Goal: Register for event/course

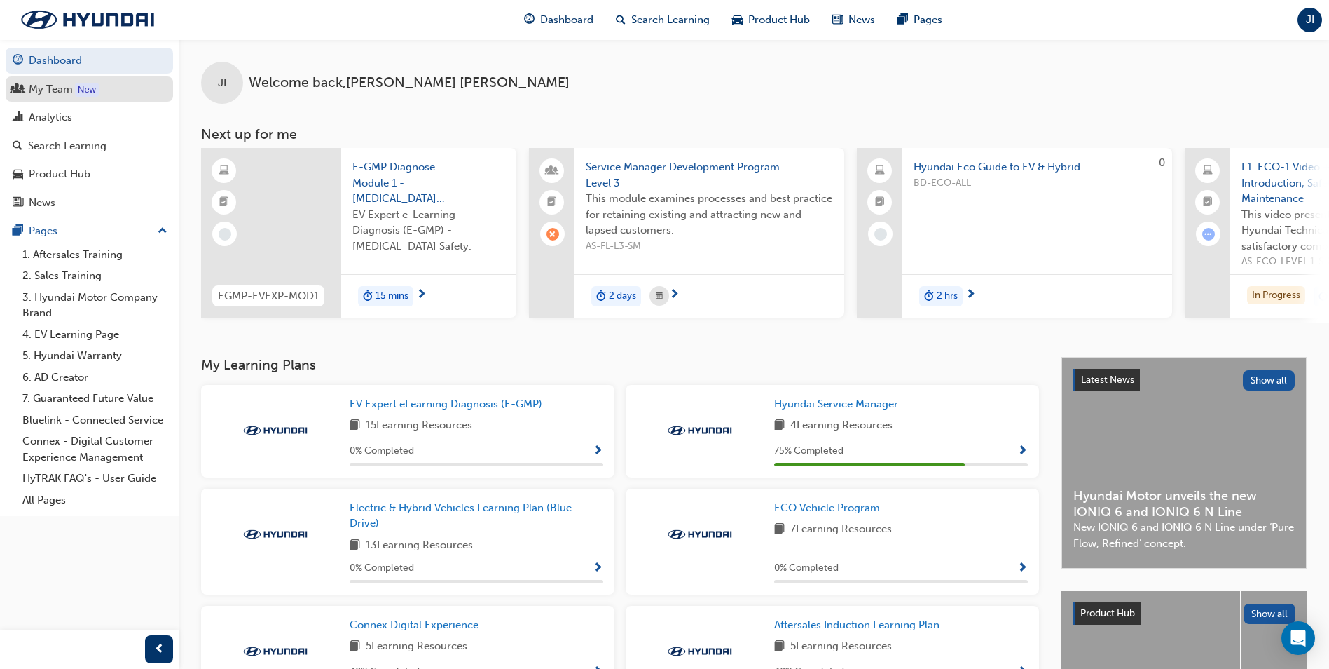
click at [114, 93] on div "My Team" at bounding box center [89, 90] width 153 height 18
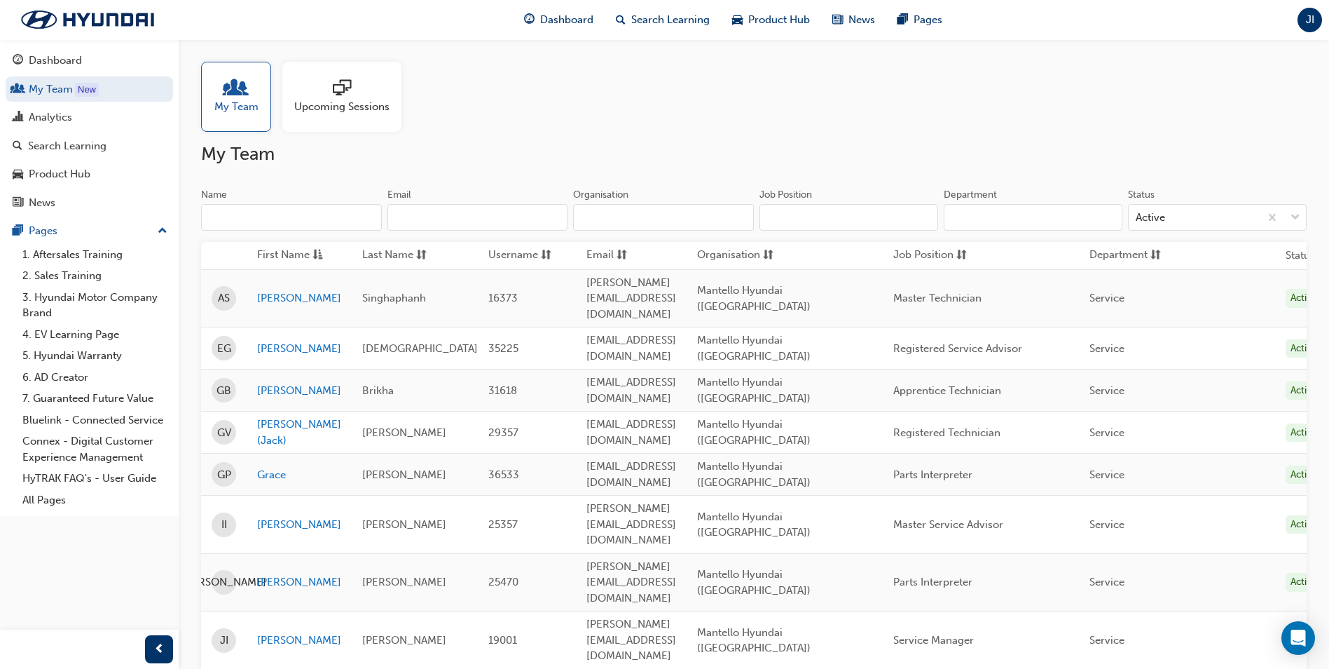
click at [352, 107] on span "Upcoming Sessions" at bounding box center [341, 107] width 95 height 16
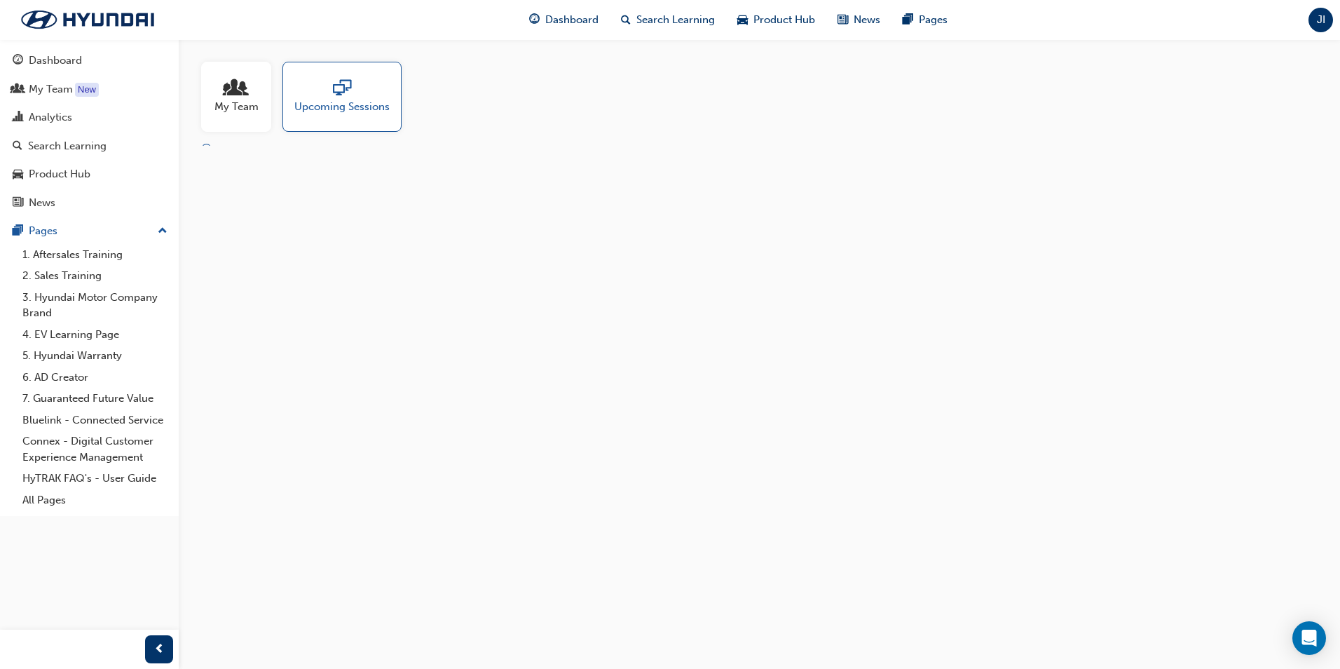
click at [352, 107] on span "Upcoming Sessions" at bounding box center [341, 107] width 95 height 16
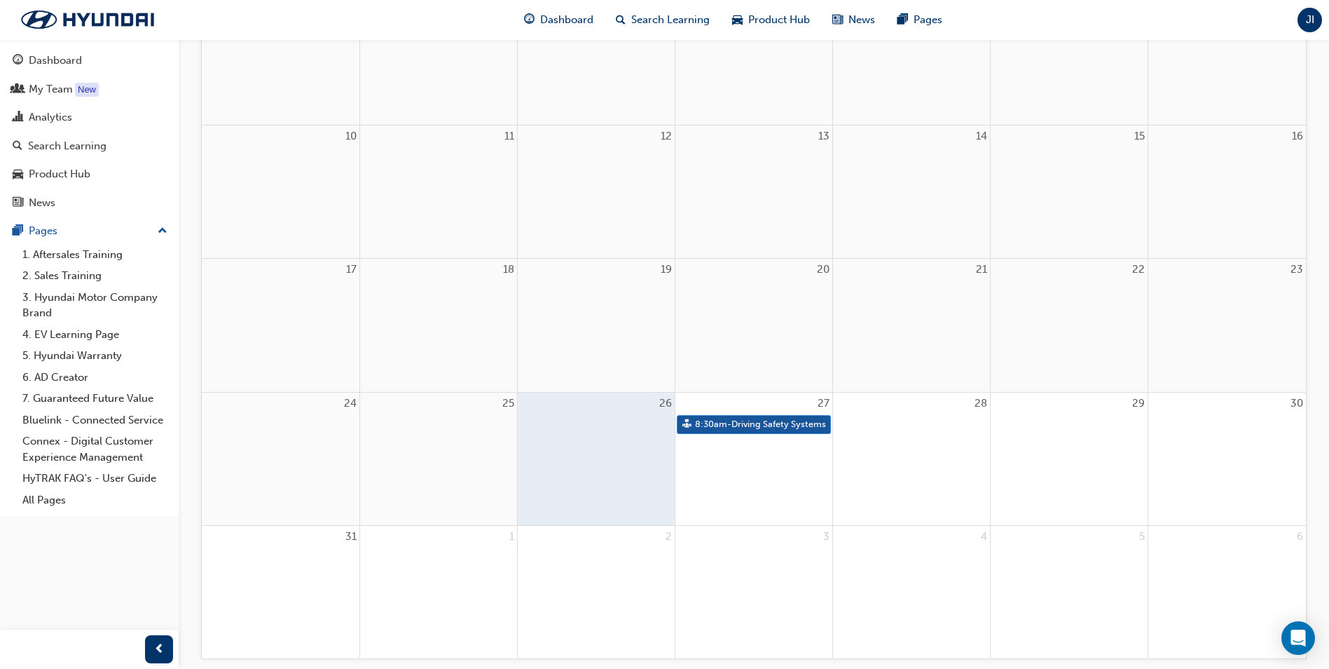
scroll to position [420, 0]
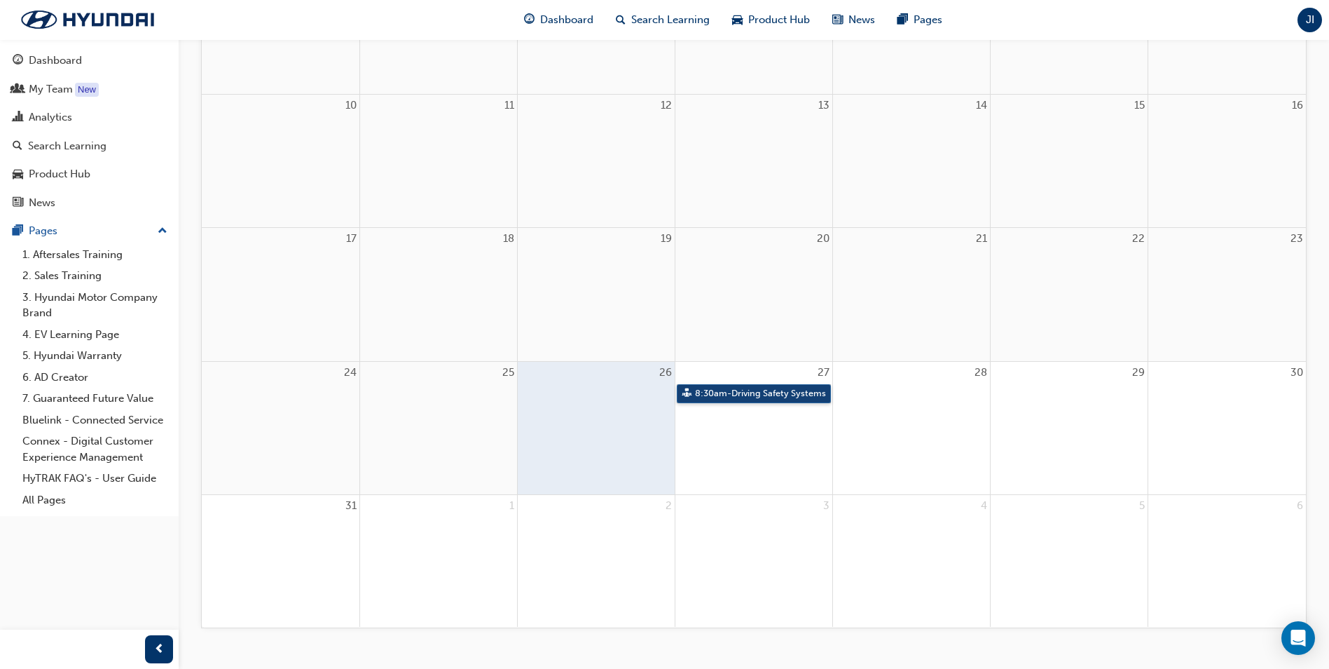
click at [758, 388] on link "8:30am - Driving Safety Systems" at bounding box center [754, 393] width 154 height 19
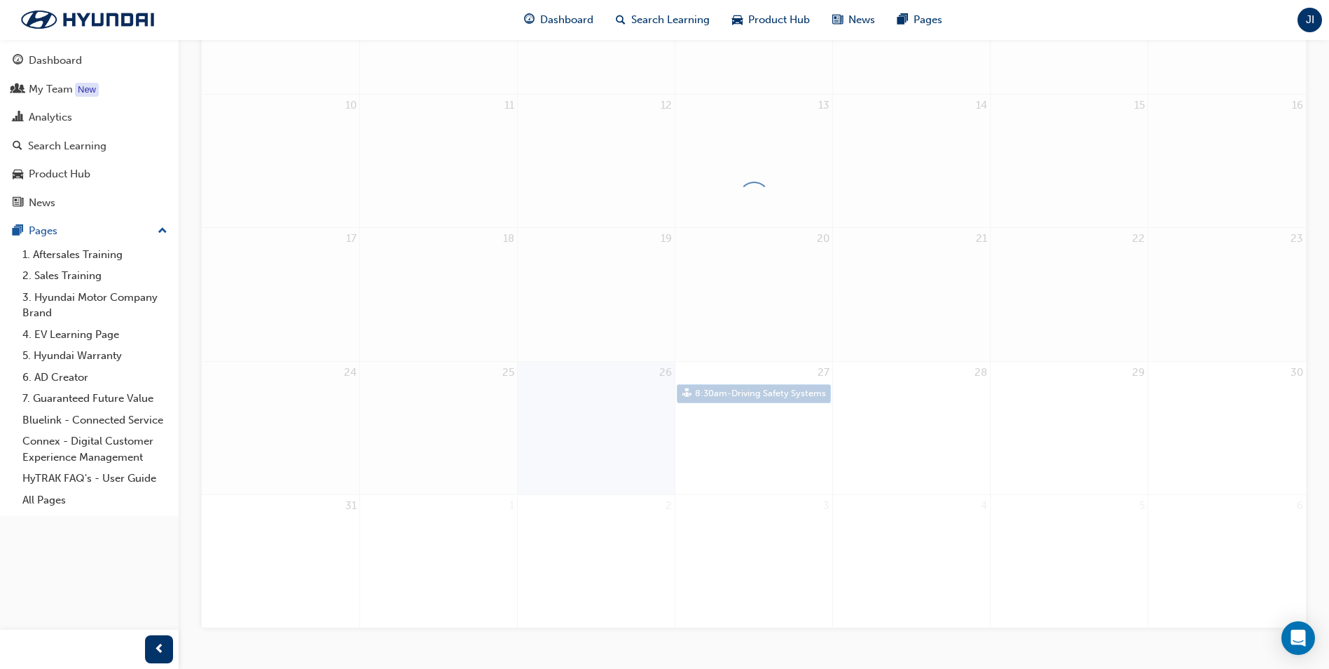
click at [758, 388] on div at bounding box center [754, 197] width 1106 height 861
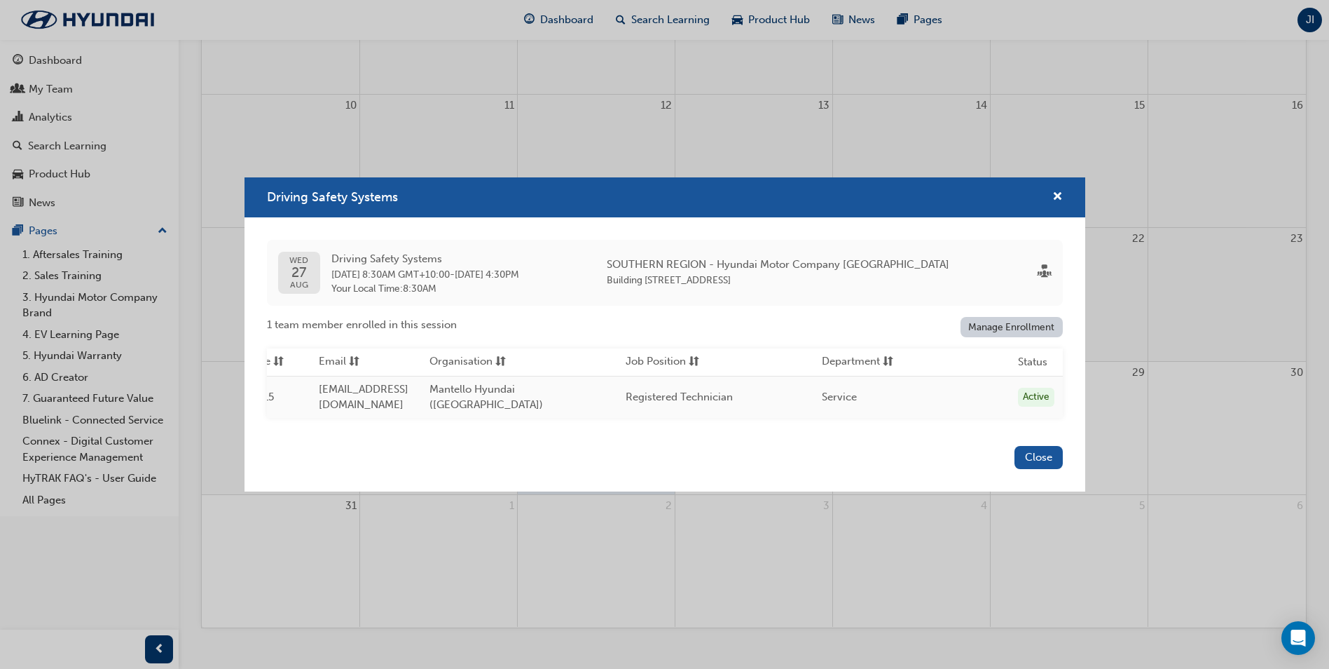
scroll to position [0, 366]
click at [1030, 324] on link "Manage Enrollment" at bounding box center [1012, 327] width 102 height 20
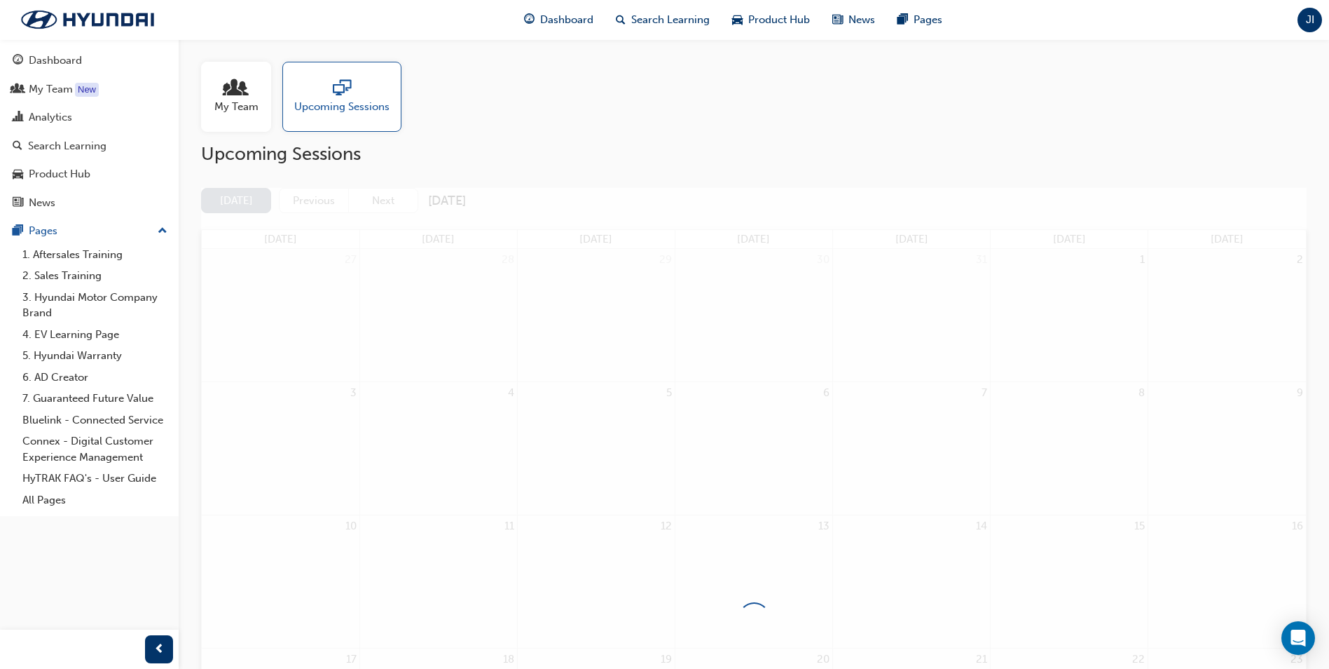
scroll to position [420, 0]
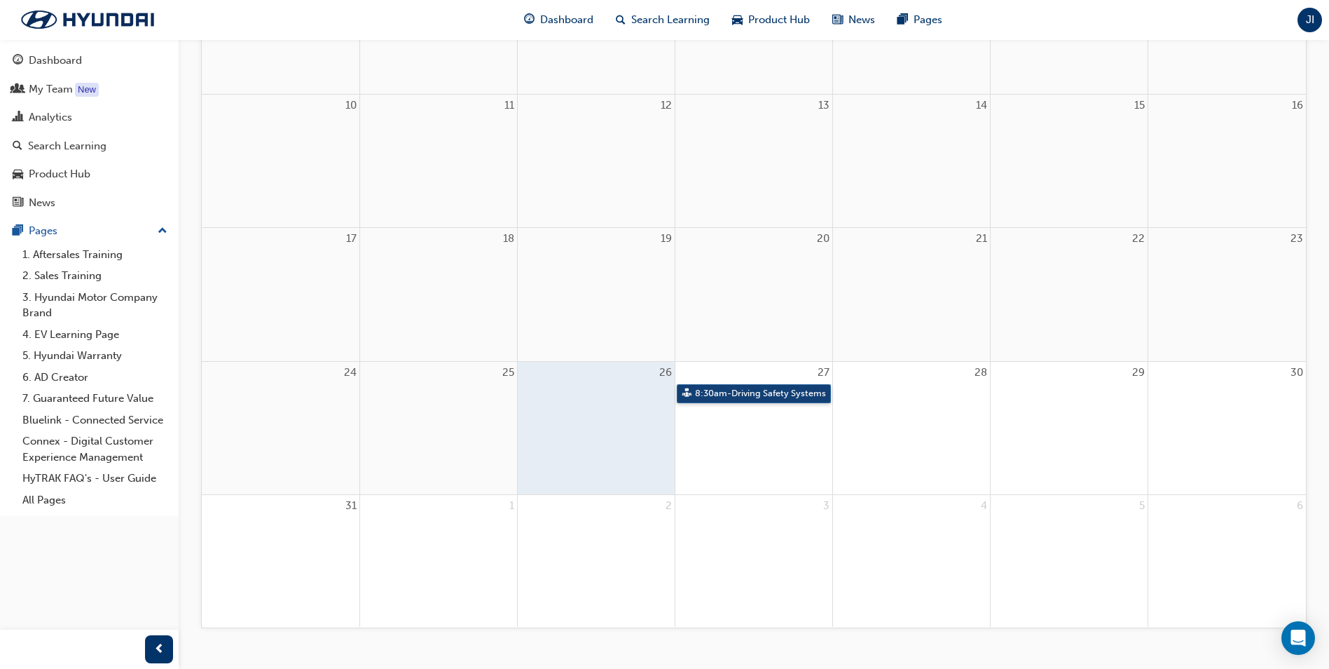
click at [735, 385] on link "8:30am - Driving Safety Systems" at bounding box center [754, 393] width 154 height 19
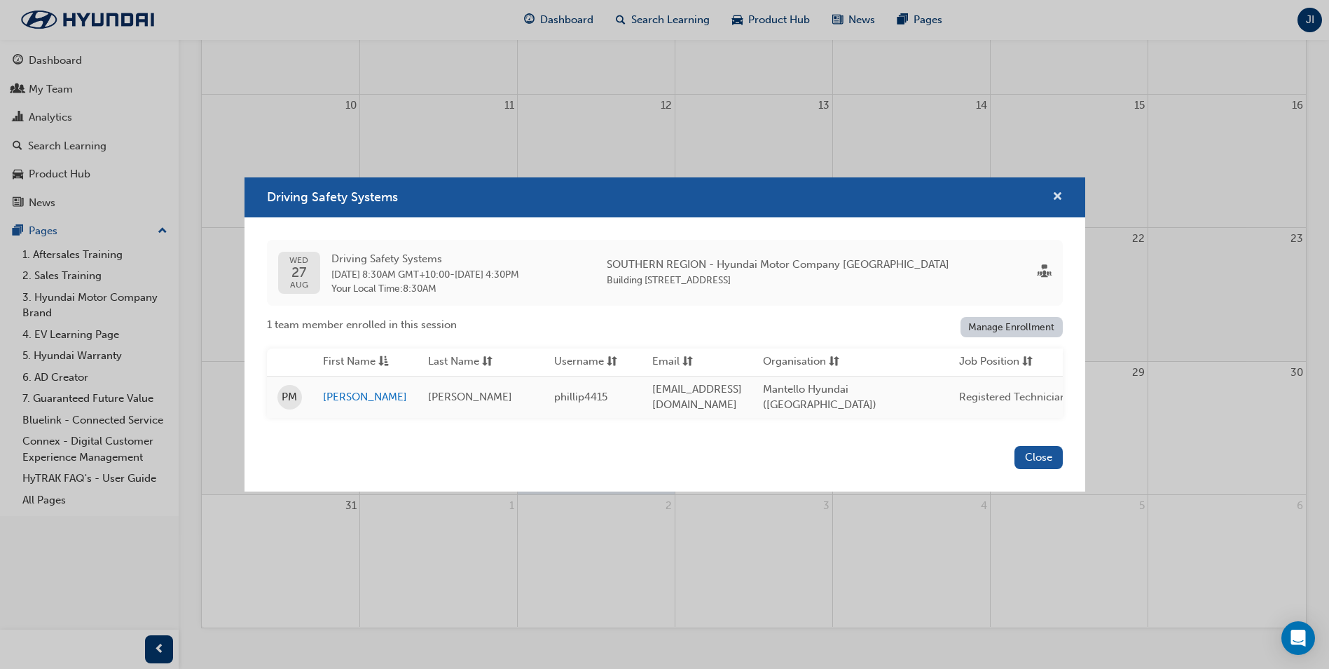
click at [1057, 193] on span "cross-icon" at bounding box center [1058, 197] width 11 height 13
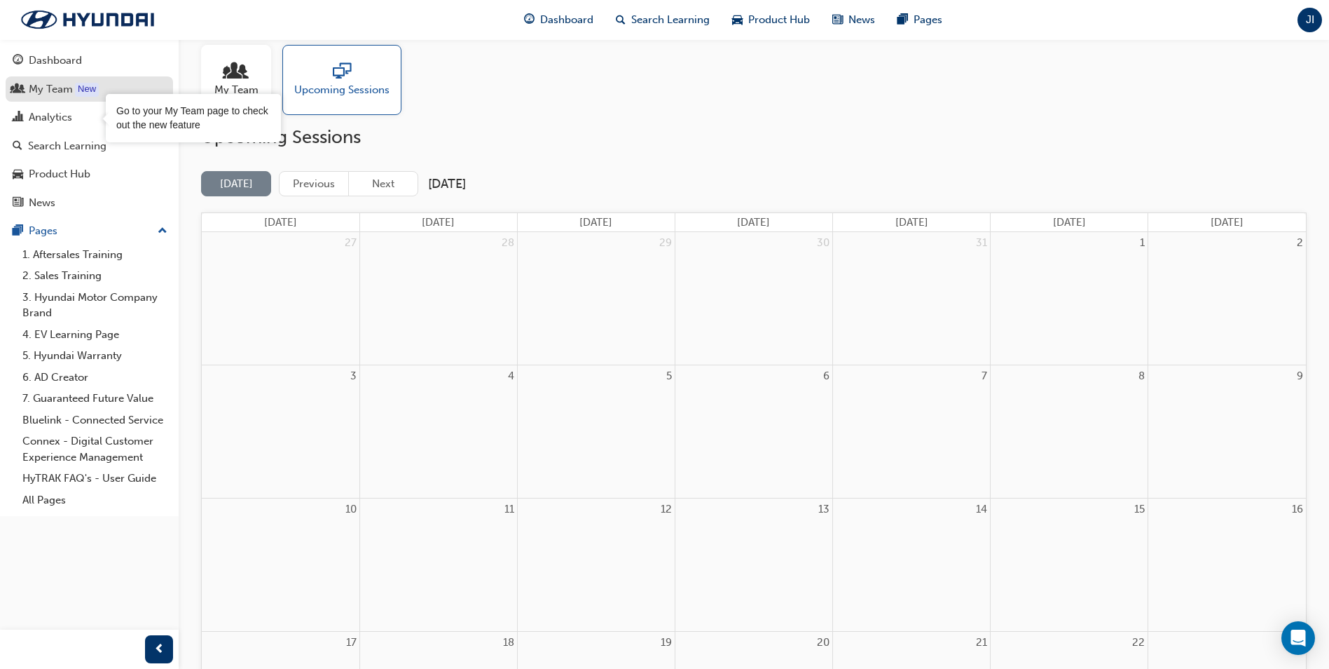
scroll to position [0, 0]
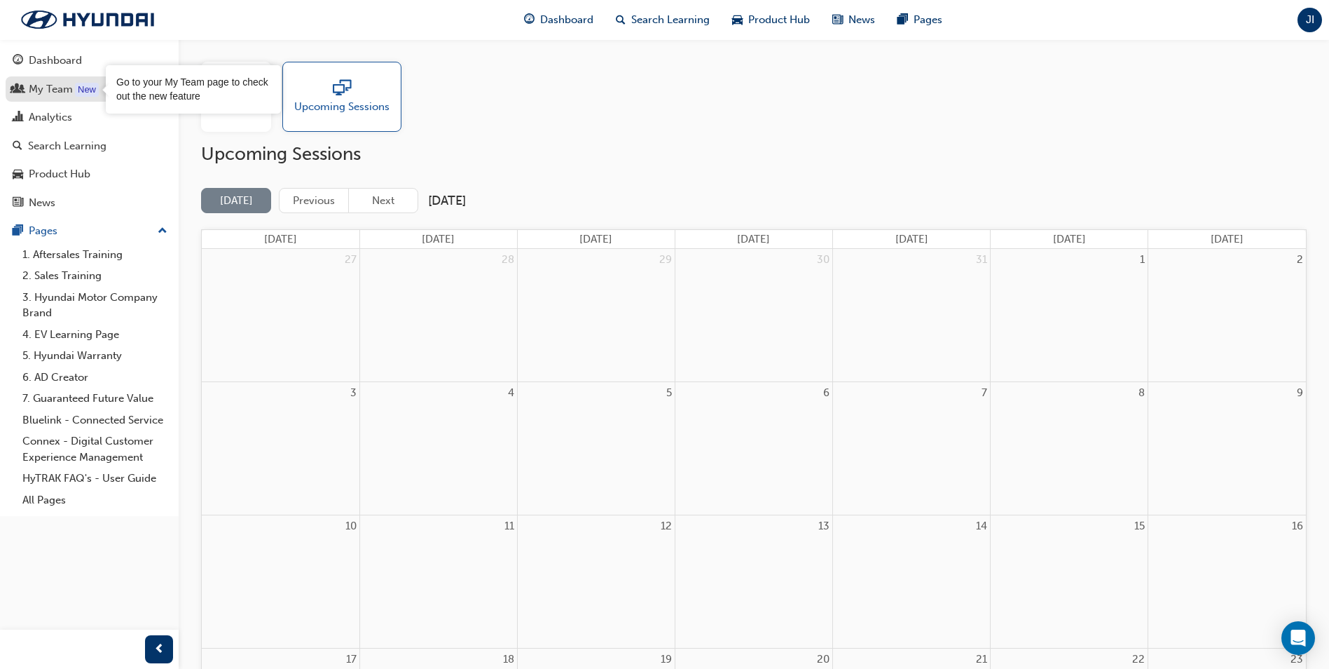
click at [69, 90] on div "My Team" at bounding box center [51, 89] width 44 height 16
